Goal: Find specific page/section: Find specific page/section

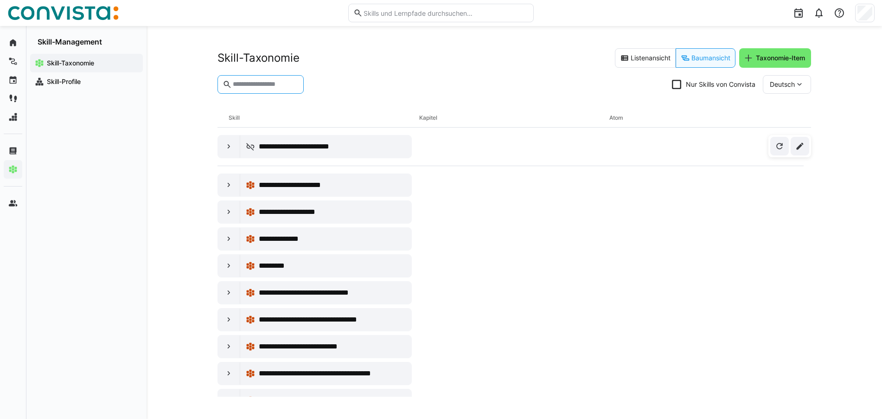
click at [265, 86] on input "text" at bounding box center [265, 84] width 67 height 8
type input "*"
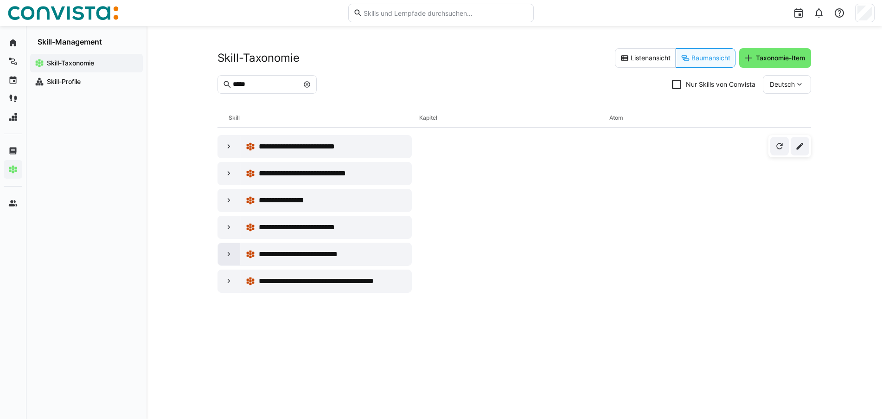
click at [230, 252] on eds-icon at bounding box center [228, 253] width 9 height 9
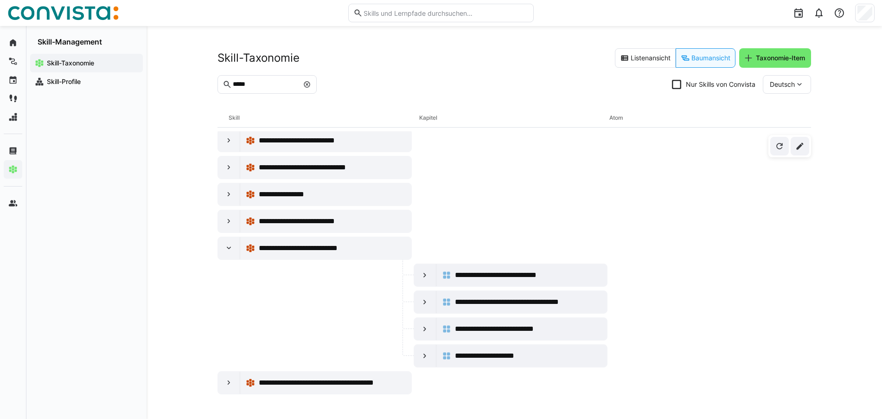
scroll to position [7, 0]
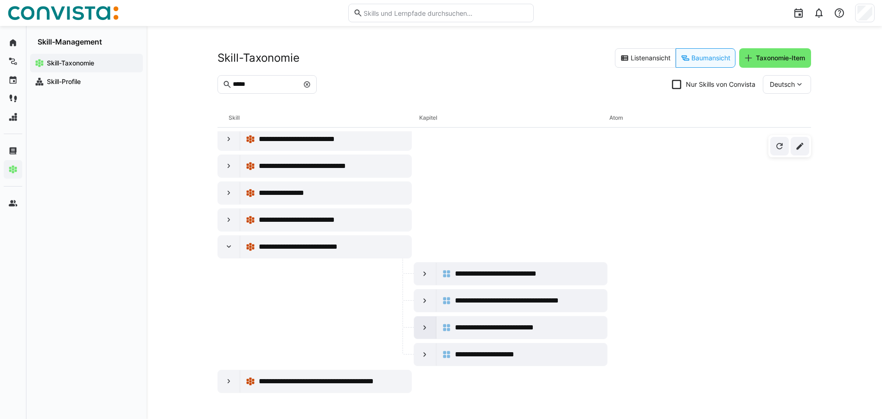
click at [423, 328] on eds-icon at bounding box center [424, 327] width 9 height 9
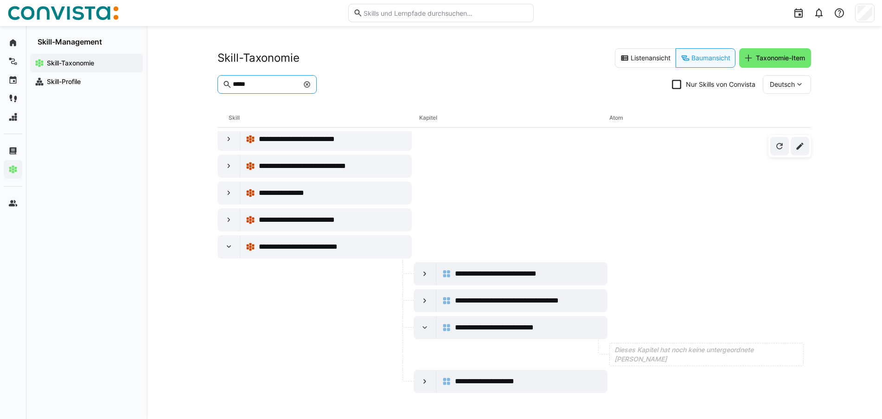
drag, startPoint x: 265, startPoint y: 83, endPoint x: 232, endPoint y: 87, distance: 33.1
click at [232, 87] on input "*****" at bounding box center [265, 84] width 67 height 8
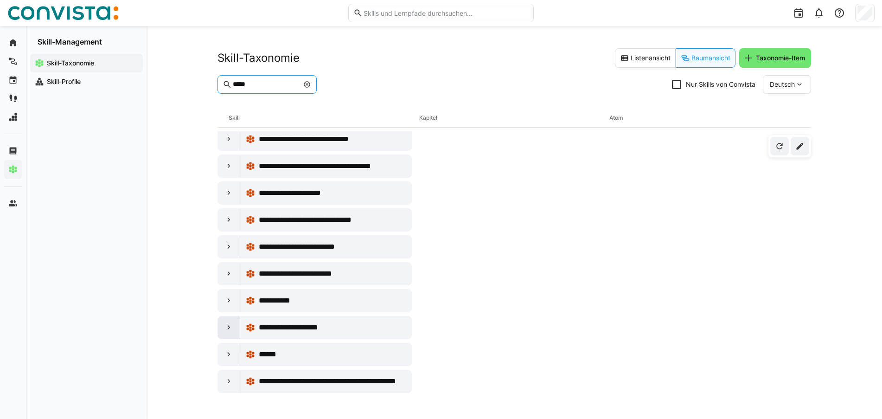
type input "*****"
click at [225, 325] on eds-icon at bounding box center [228, 327] width 9 height 9
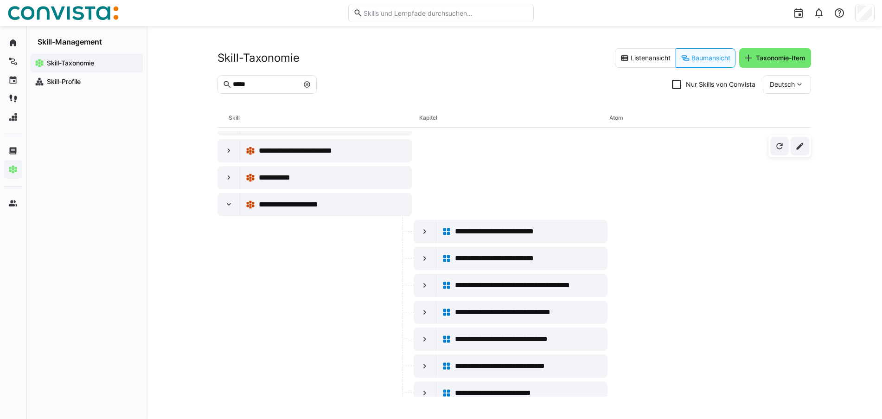
scroll to position [147, 0]
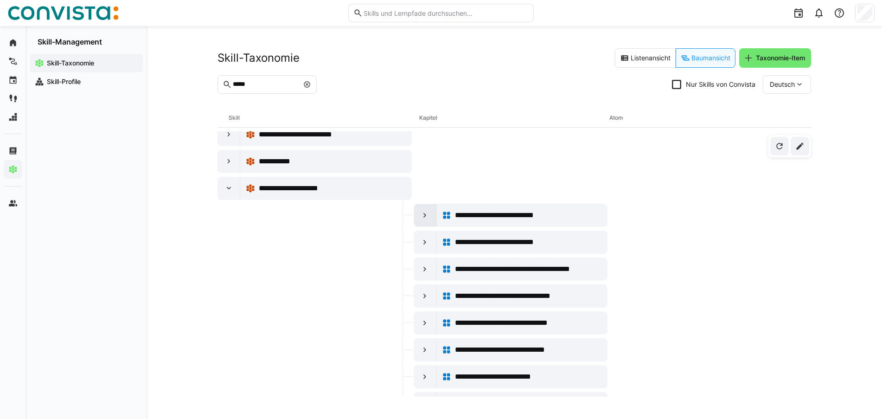
click at [423, 216] on eds-icon at bounding box center [424, 215] width 9 height 9
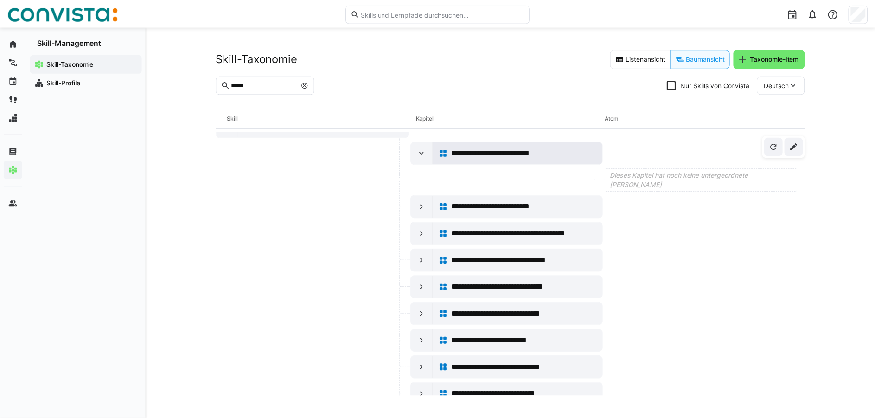
scroll to position [193, 0]
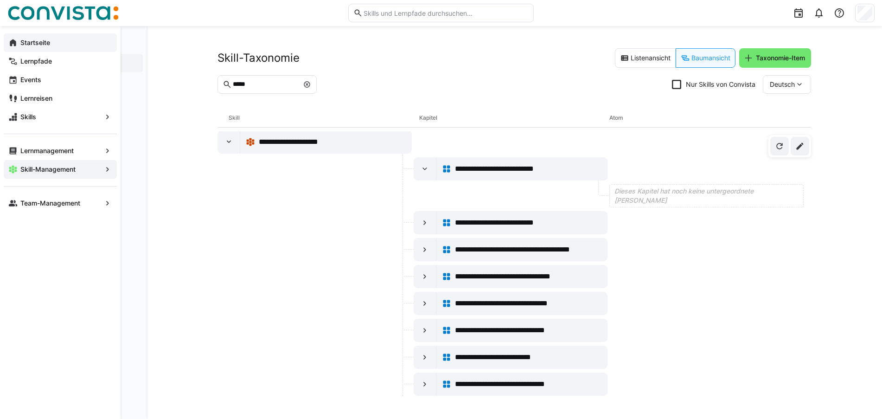
click at [12, 41] on eds-icon at bounding box center [12, 42] width 9 height 9
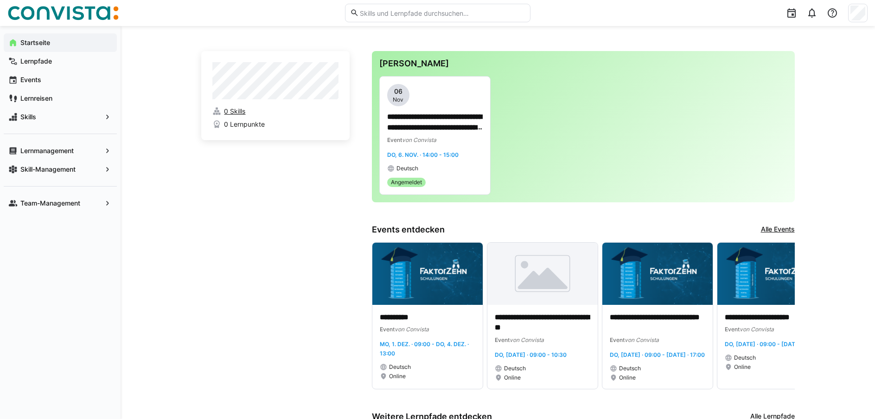
click at [233, 110] on span "0 Skills" at bounding box center [234, 111] width 21 height 9
